Goal: Browse casually: Explore the website without a specific task or goal

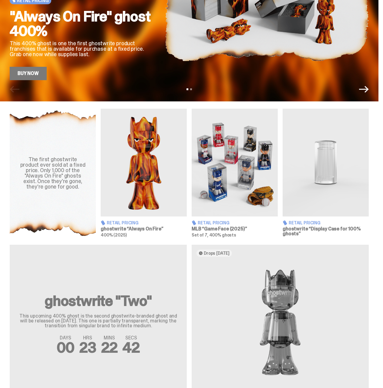
scroll to position [152, 0]
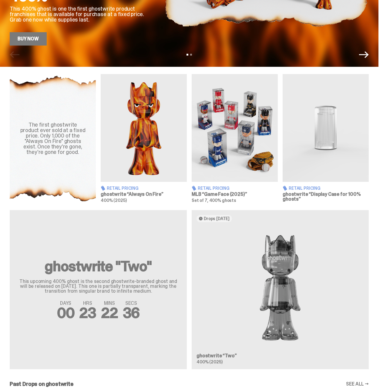
click at [249, 124] on img at bounding box center [235, 128] width 86 height 108
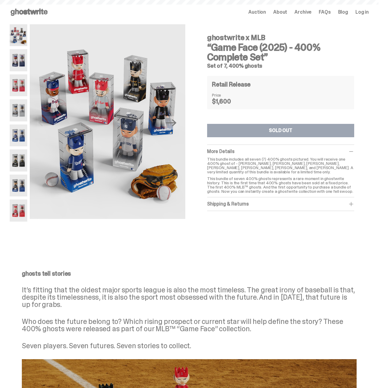
scroll to position [152, 0]
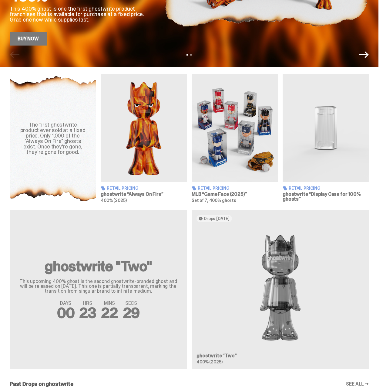
click at [171, 119] on img at bounding box center [144, 128] width 86 height 108
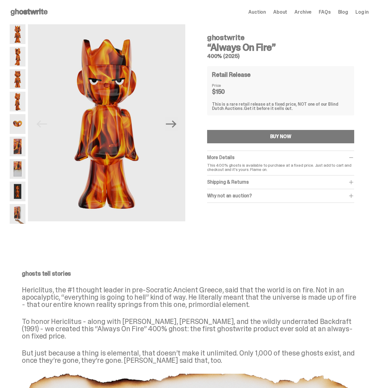
click at [21, 101] on img at bounding box center [18, 102] width 16 height 20
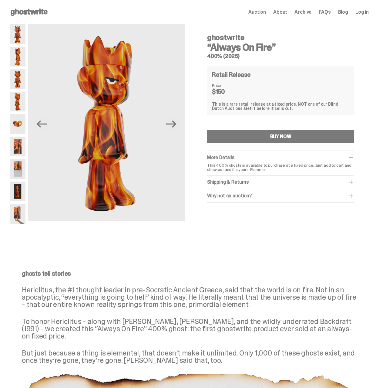
click at [15, 78] on img at bounding box center [18, 79] width 16 height 20
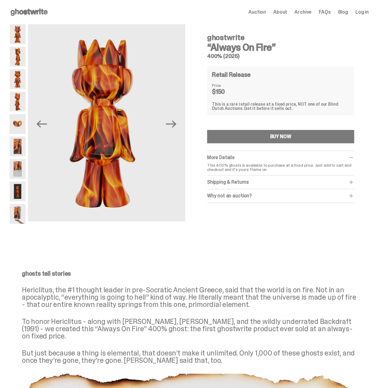
click at [14, 55] on img at bounding box center [18, 57] width 16 height 20
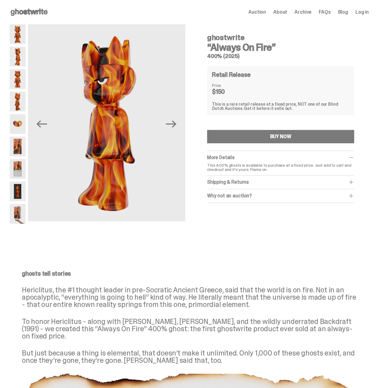
click at [13, 37] on img at bounding box center [18, 34] width 16 height 20
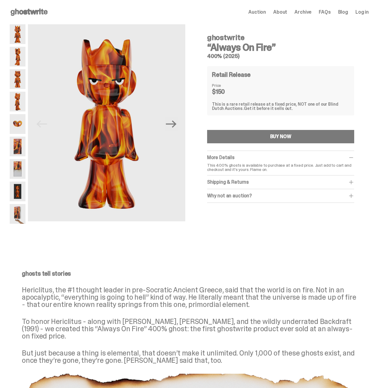
click at [15, 121] on img at bounding box center [18, 124] width 16 height 20
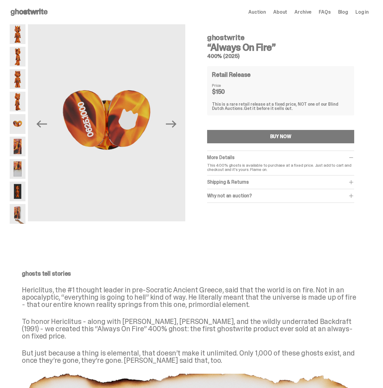
click at [19, 140] on img at bounding box center [18, 147] width 16 height 20
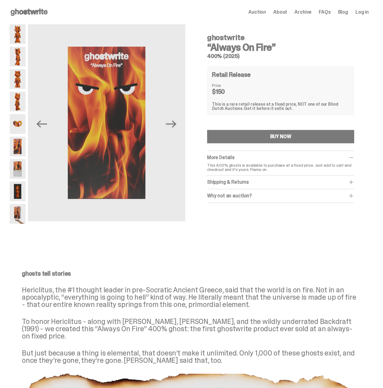
click at [19, 166] on img at bounding box center [18, 169] width 16 height 20
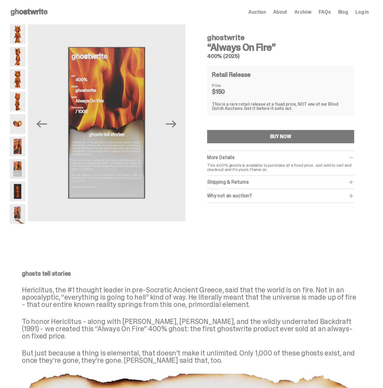
click at [23, 192] on img at bounding box center [18, 192] width 16 height 20
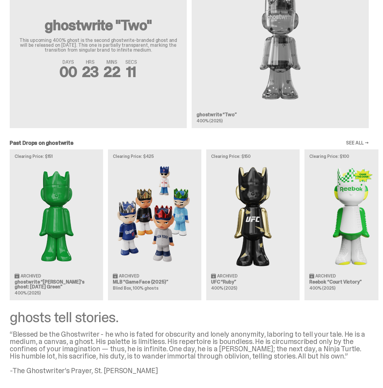
scroll to position [395, 0]
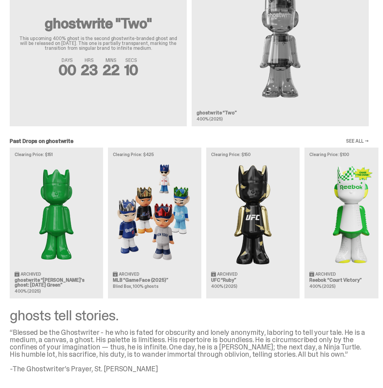
click at [248, 222] on div "Clearing Price: $151 Archived ghostwrite “[PERSON_NAME]'s ghost: [DATE] Green” …" at bounding box center [189, 223] width 379 height 151
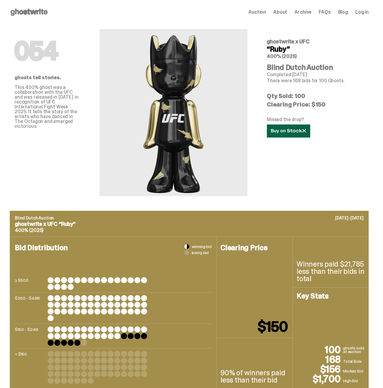
click at [301, 131] on icon at bounding box center [288, 131] width 35 height 5
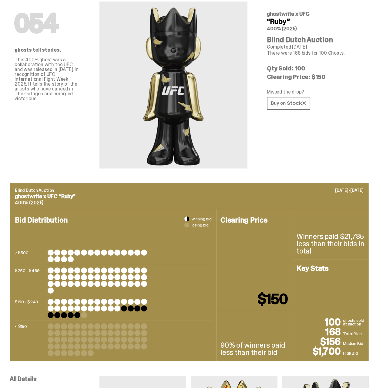
scroll to position [30, 0]
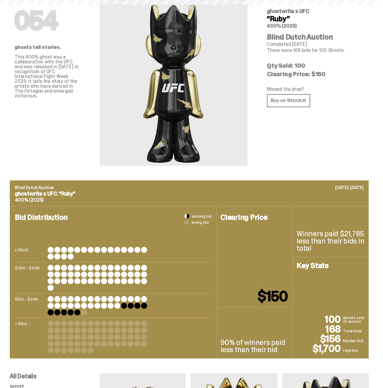
scroll to position [395, 0]
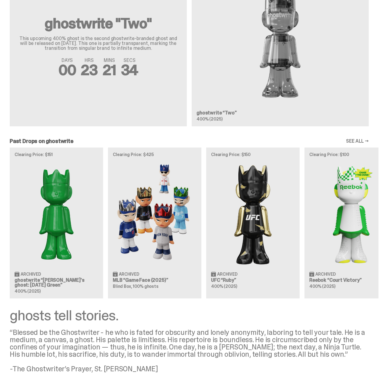
click at [360, 144] on link "SEE ALL →" at bounding box center [357, 141] width 23 height 5
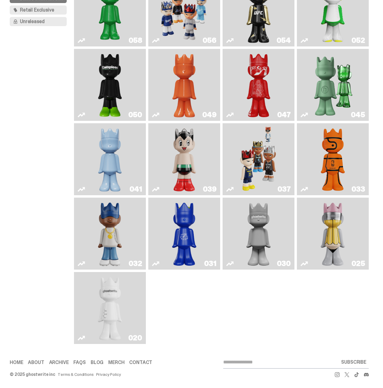
scroll to position [91, 0]
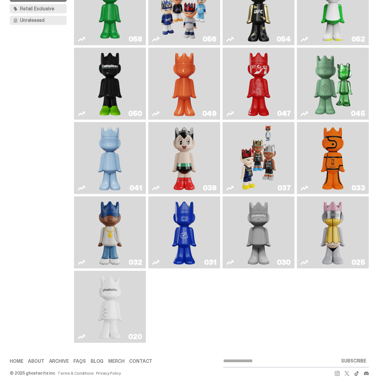
click at [197, 158] on img "Astro Boy" at bounding box center [184, 157] width 29 height 67
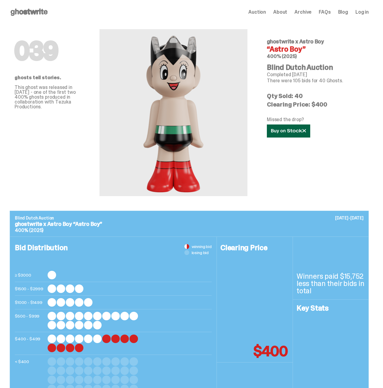
click at [308, 128] on link at bounding box center [288, 130] width 43 height 13
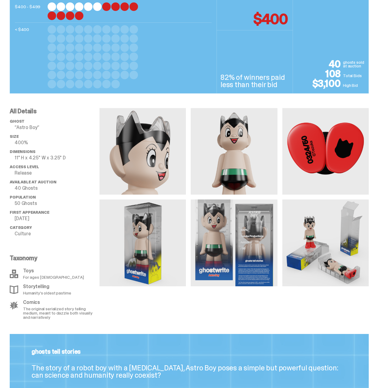
scroll to position [364, 0]
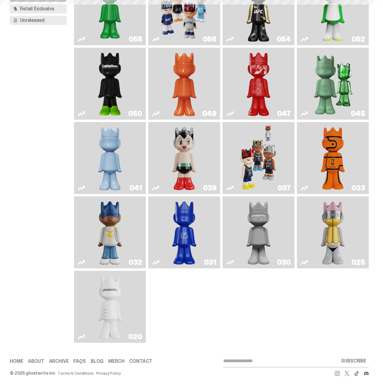
scroll to position [91, 0]
click at [332, 234] on img "No. 2 Pencil" at bounding box center [333, 232] width 38 height 67
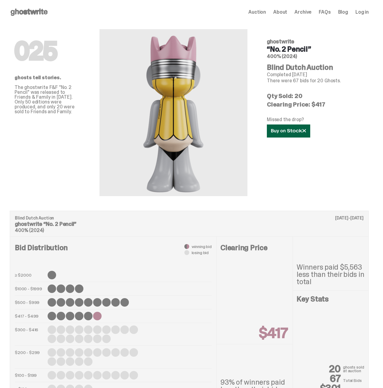
click at [291, 134] on link at bounding box center [288, 130] width 43 height 13
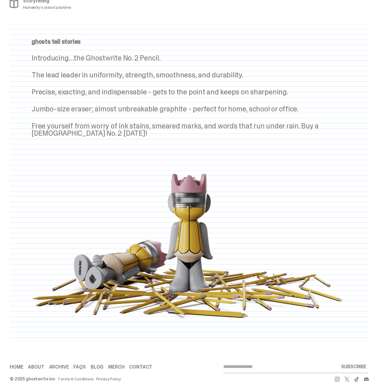
scroll to position [607, 0]
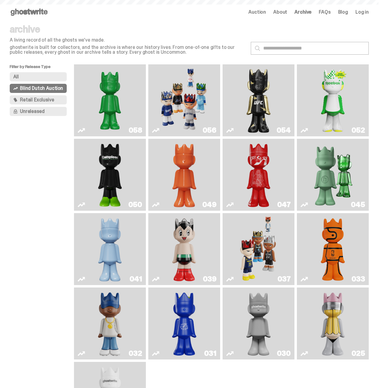
scroll to position [91, 0]
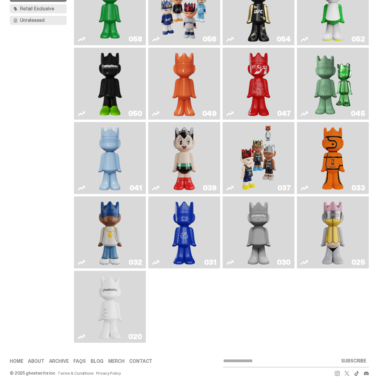
click at [339, 79] on img "Present" at bounding box center [333, 83] width 46 height 67
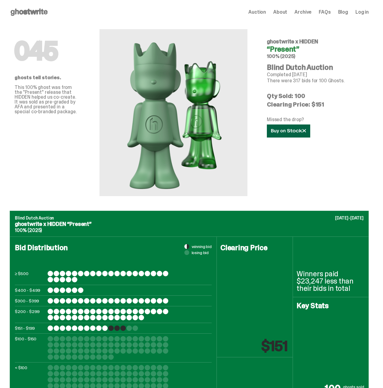
click at [303, 130] on use at bounding box center [288, 131] width 35 height 4
